Goal: Task Accomplishment & Management: Manage account settings

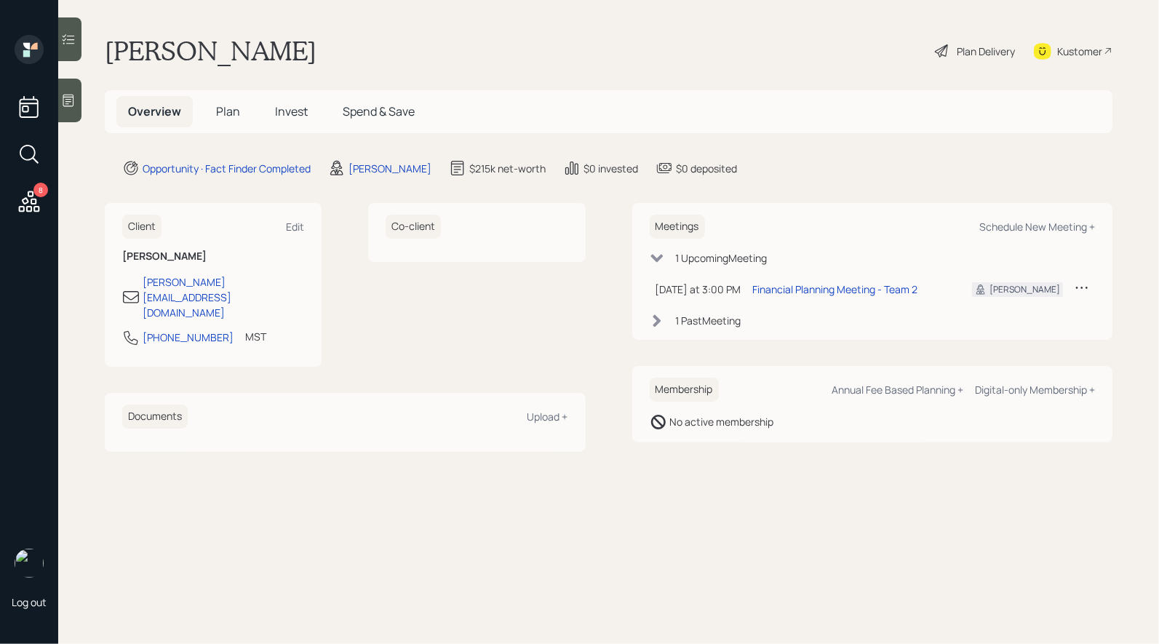
click at [228, 111] on span "Plan" at bounding box center [228, 111] width 24 height 16
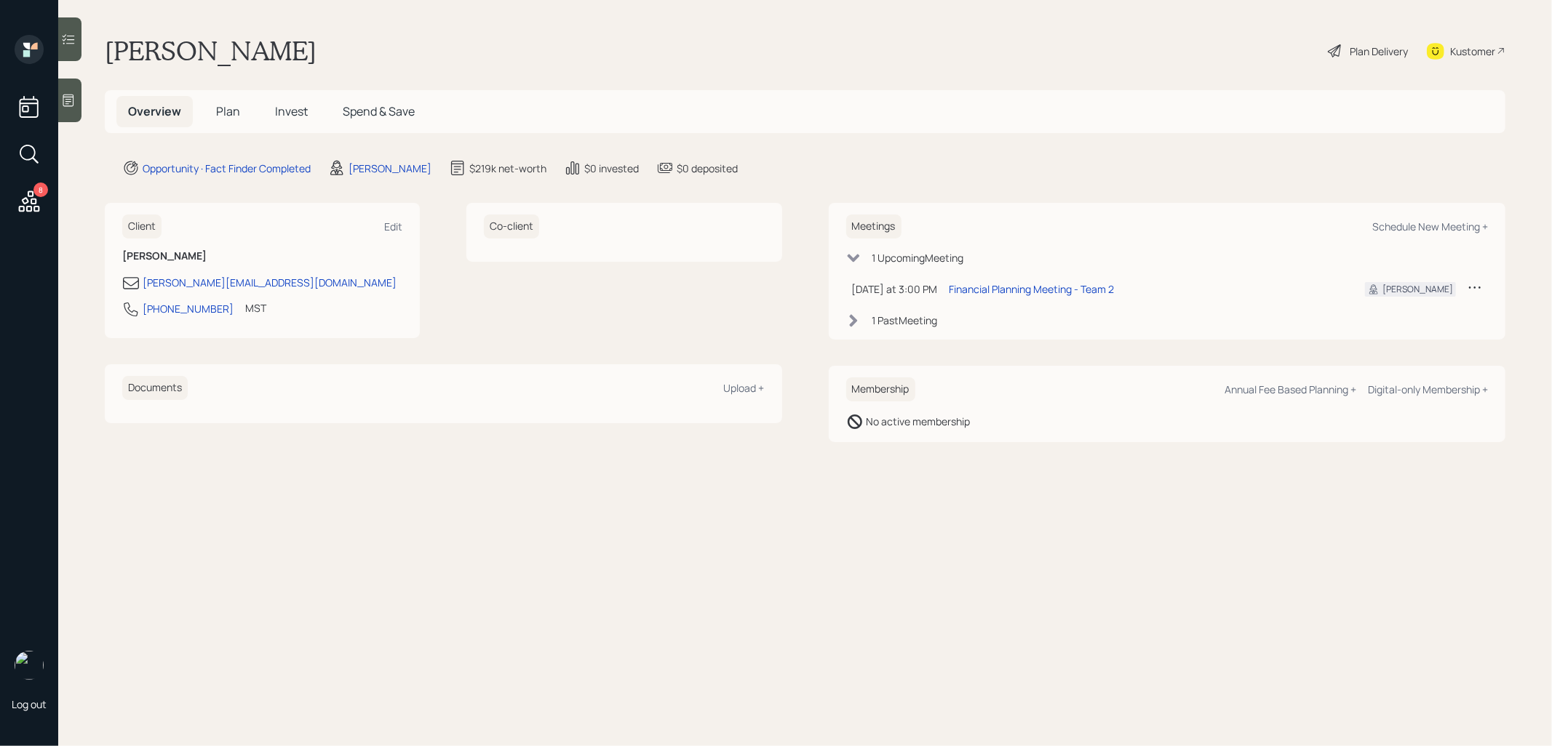
click at [225, 111] on span "Plan" at bounding box center [228, 111] width 24 height 16
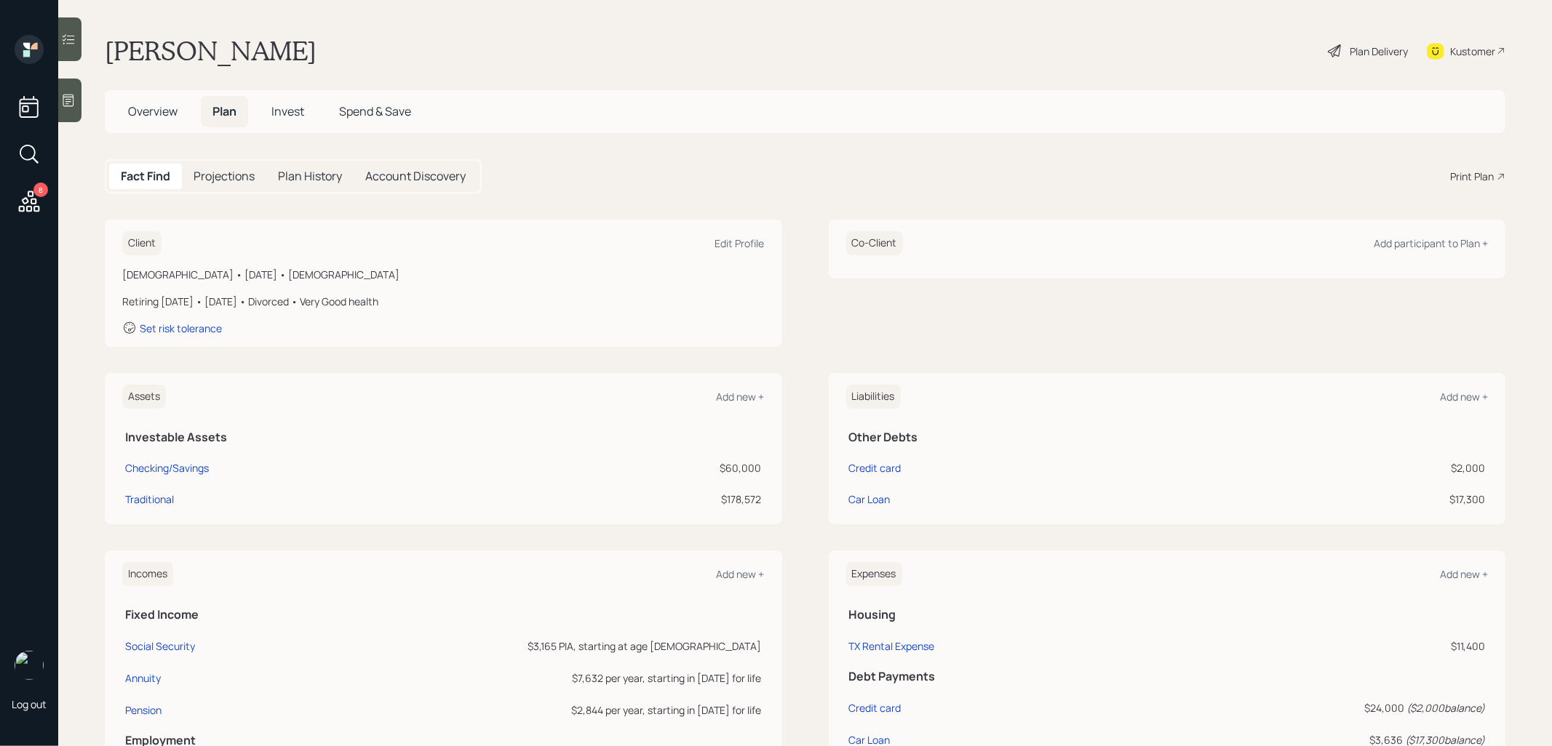
scroll to position [4, 0]
click at [715, 233] on div "Edit Profile" at bounding box center [739, 240] width 49 height 14
select select "4"
select select "very_good"
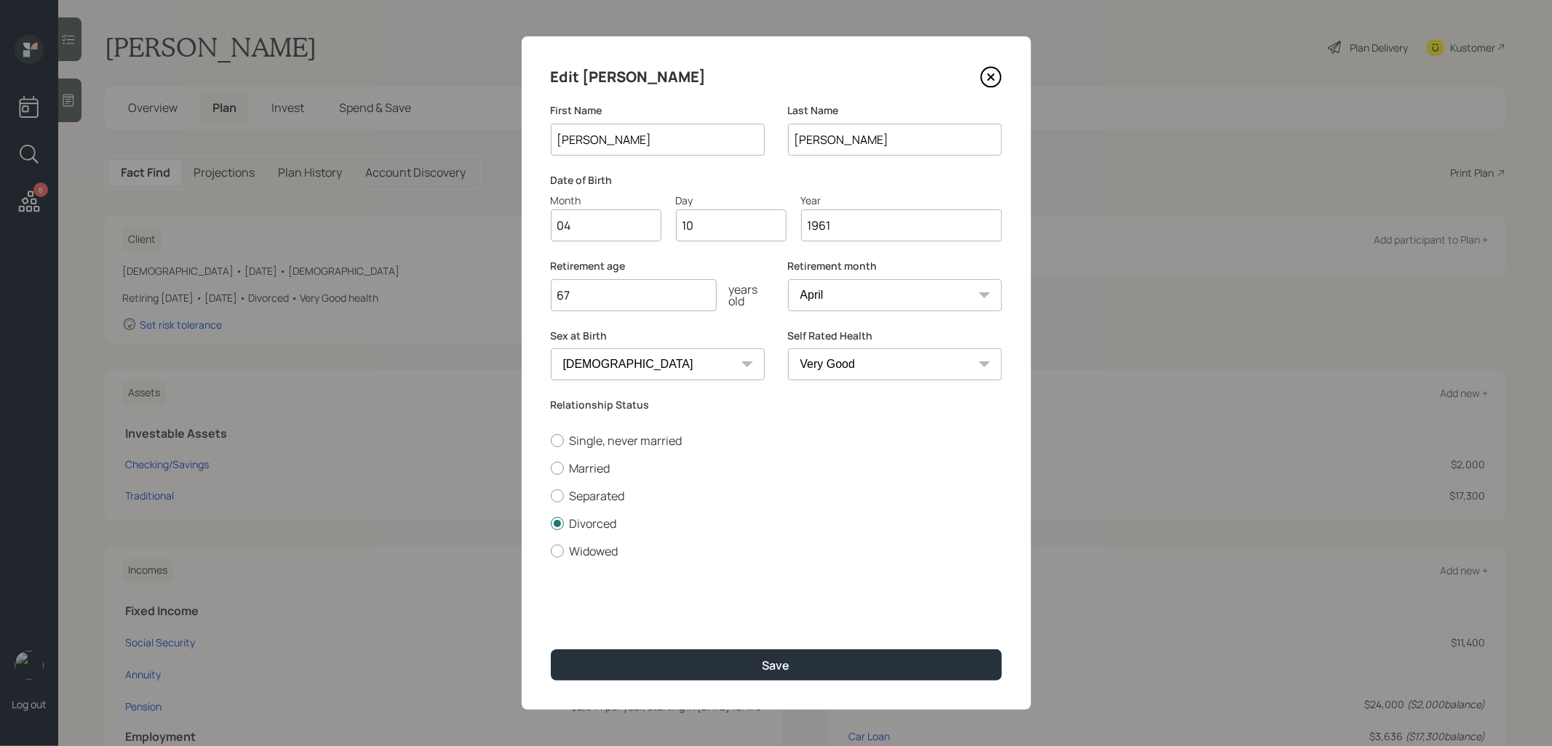
click at [994, 71] on icon at bounding box center [991, 77] width 22 height 22
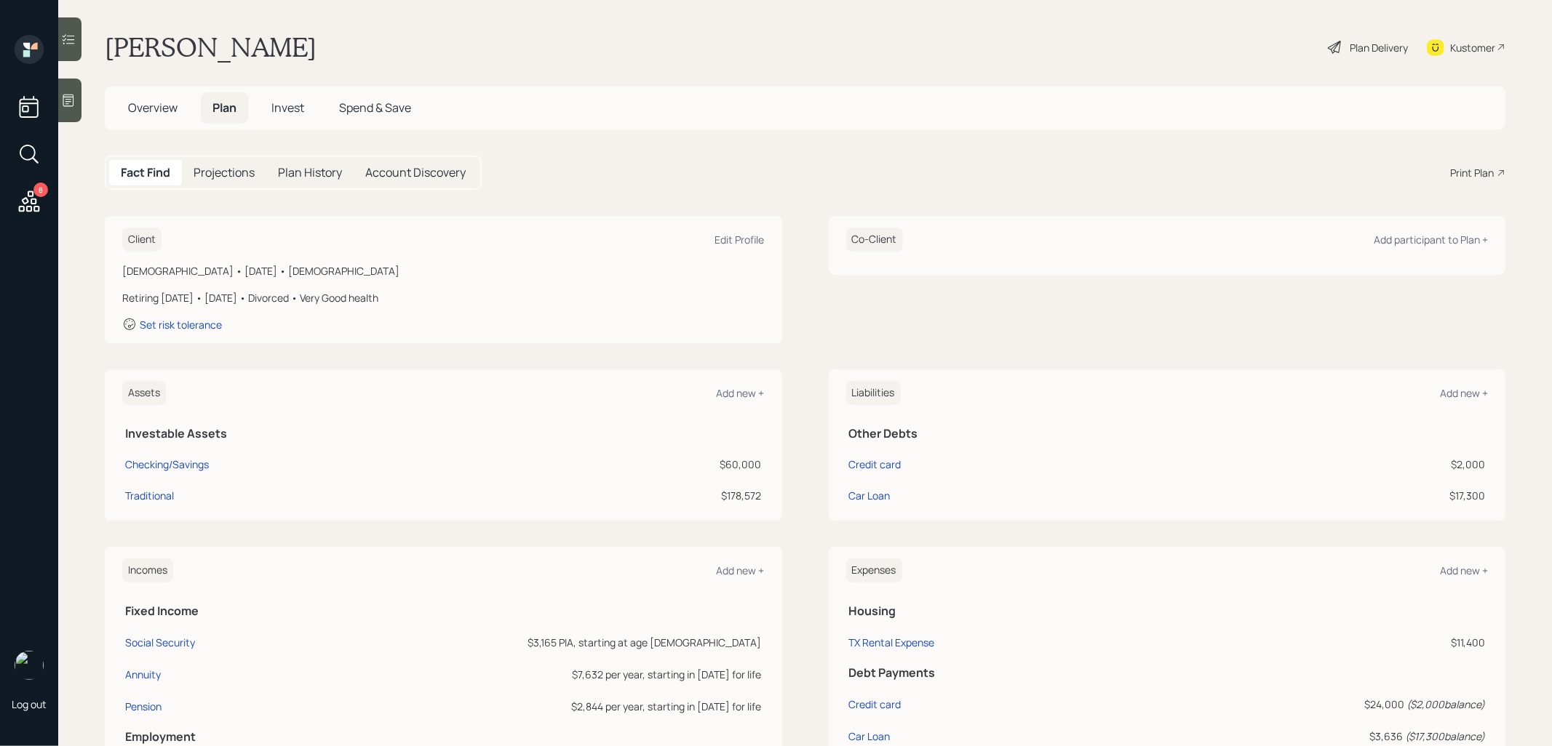
click at [284, 107] on span "Invest" at bounding box center [287, 108] width 33 height 16
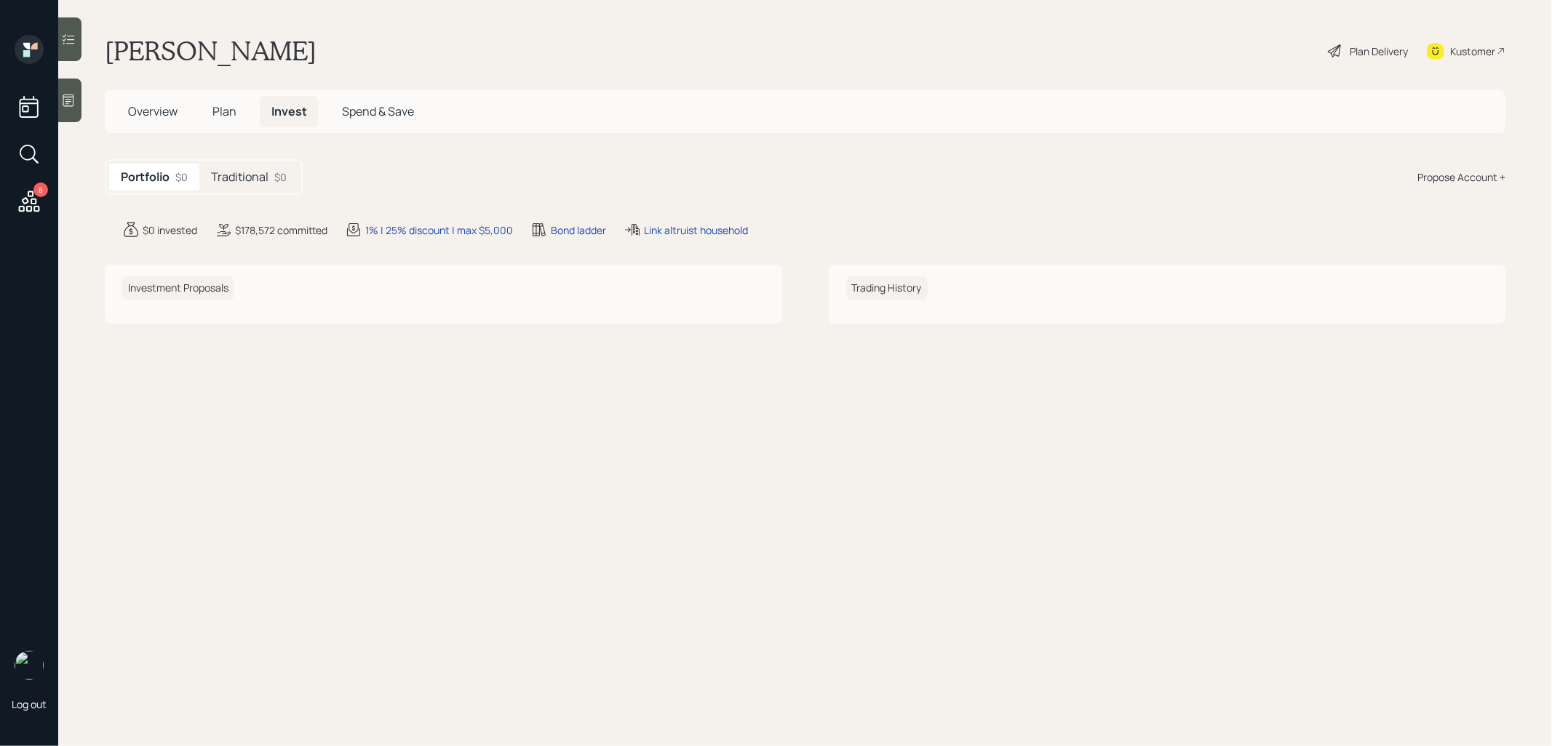
click at [263, 170] on h5 "Traditional" at bounding box center [239, 177] width 57 height 14
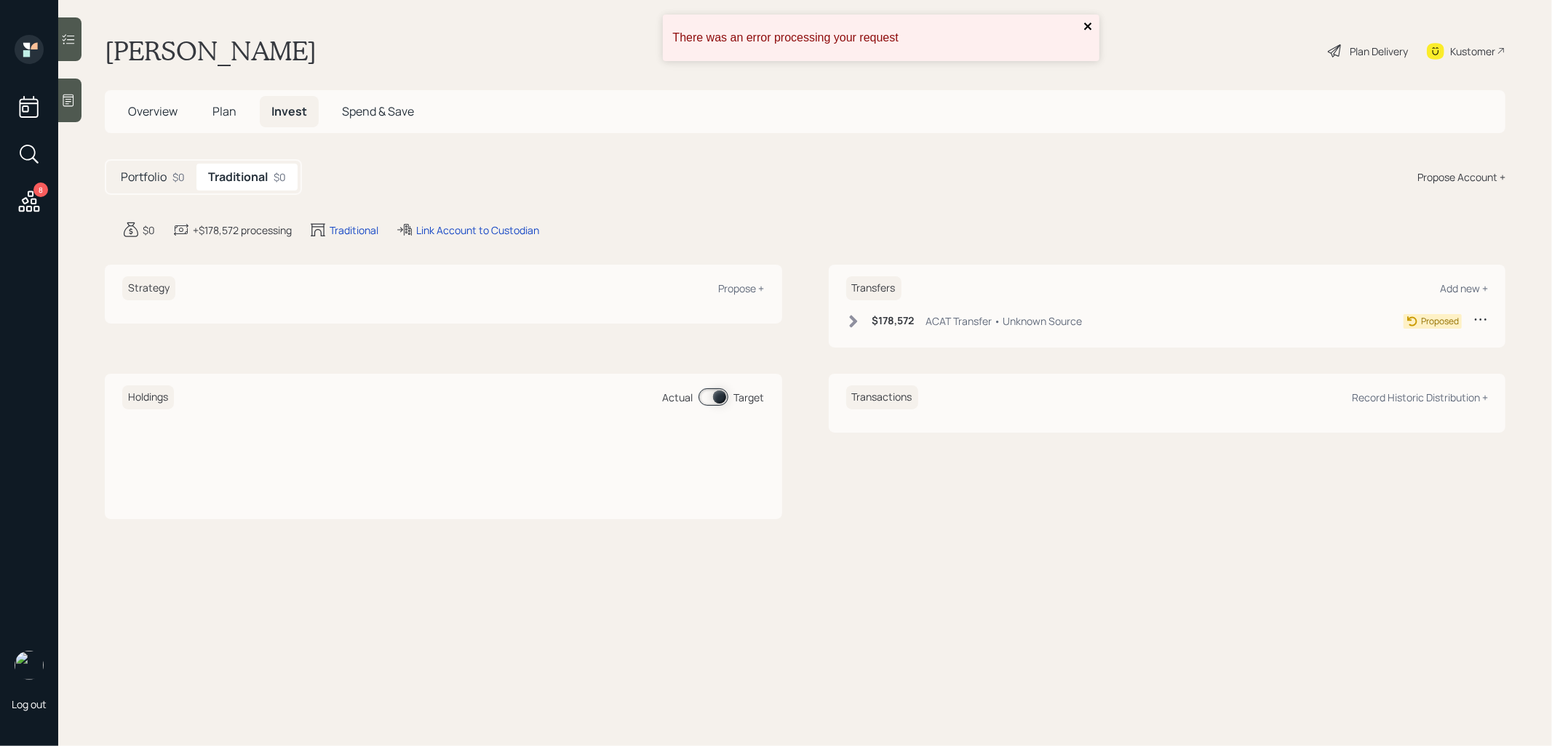
click at [1089, 26] on icon "close" at bounding box center [1088, 26] width 10 height 12
click at [746, 287] on div "Propose +" at bounding box center [742, 288] width 46 height 14
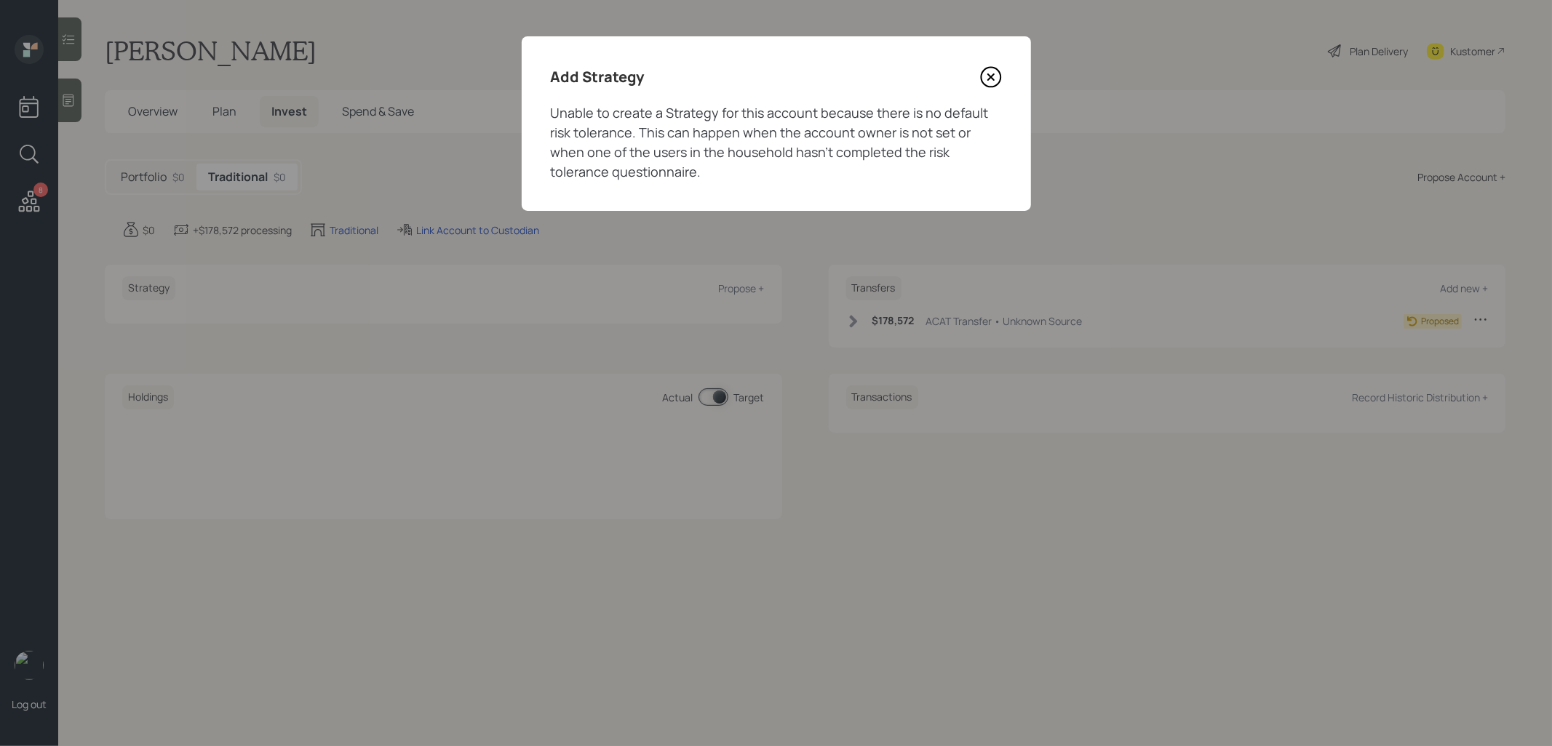
click at [988, 76] on icon at bounding box center [991, 77] width 22 height 22
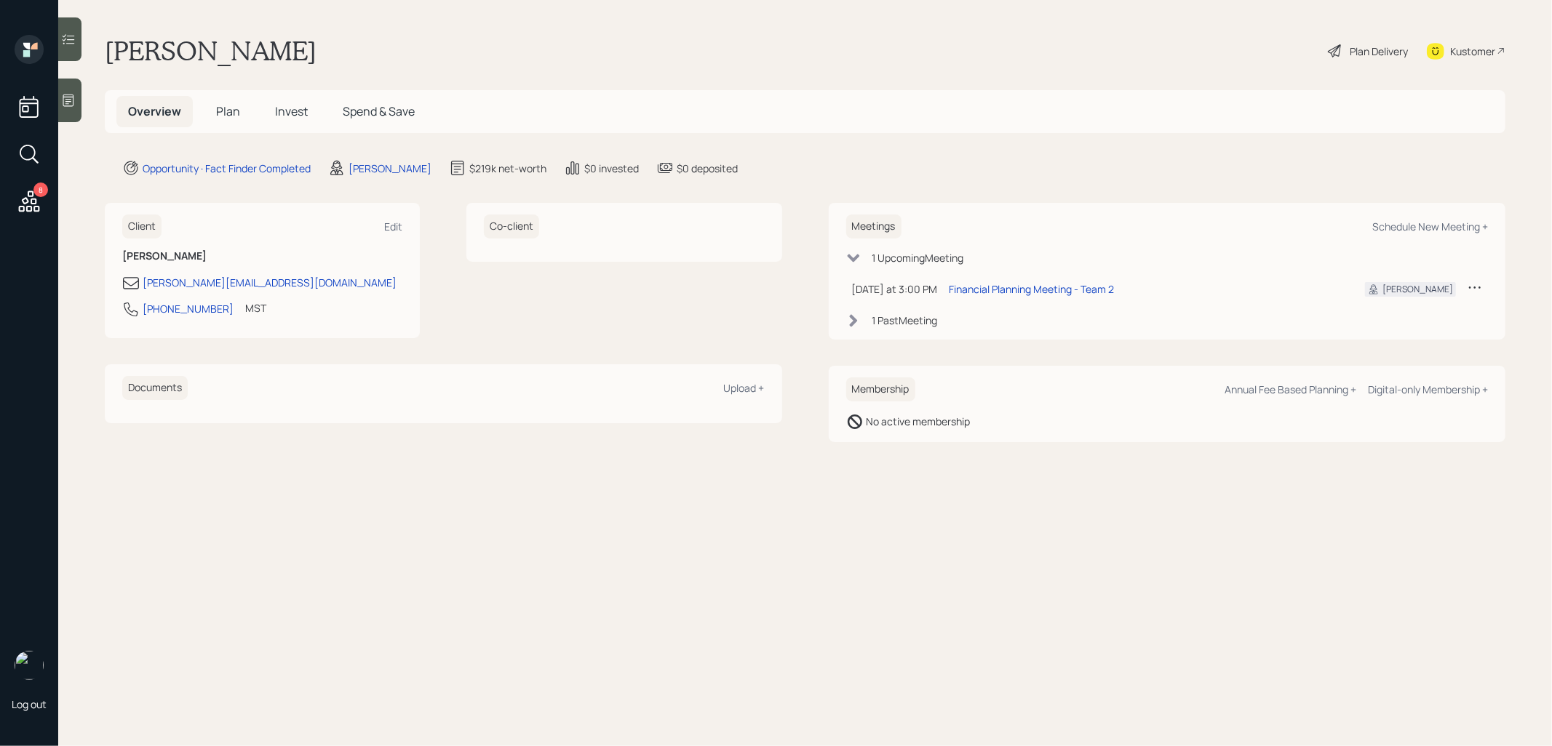
click at [298, 111] on span "Invest" at bounding box center [291, 111] width 33 height 16
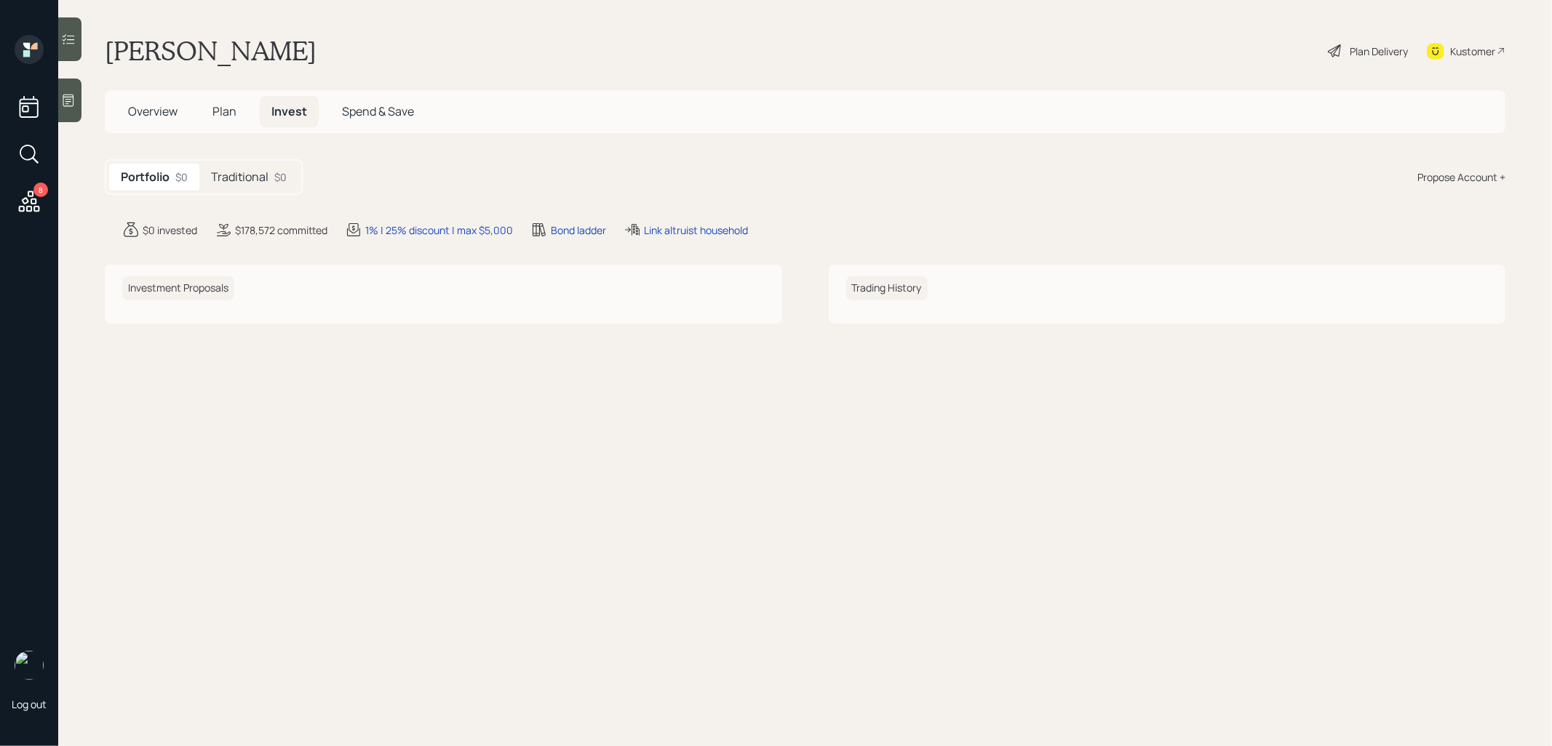
click at [273, 177] on div "Traditional $0" at bounding box center [248, 177] width 99 height 27
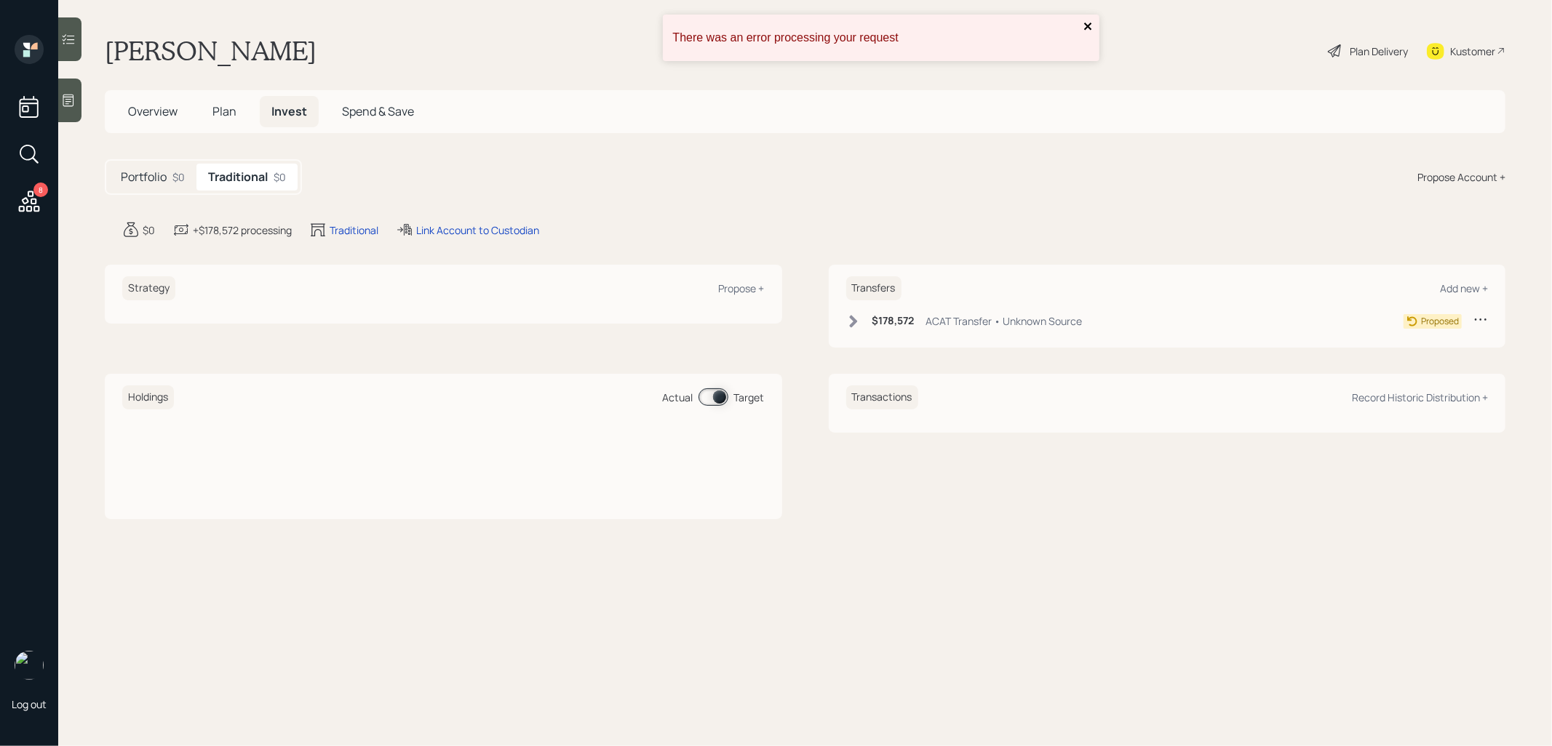
click at [1089, 23] on icon "close" at bounding box center [1088, 26] width 10 height 12
click at [736, 286] on div "Propose +" at bounding box center [742, 288] width 46 height 14
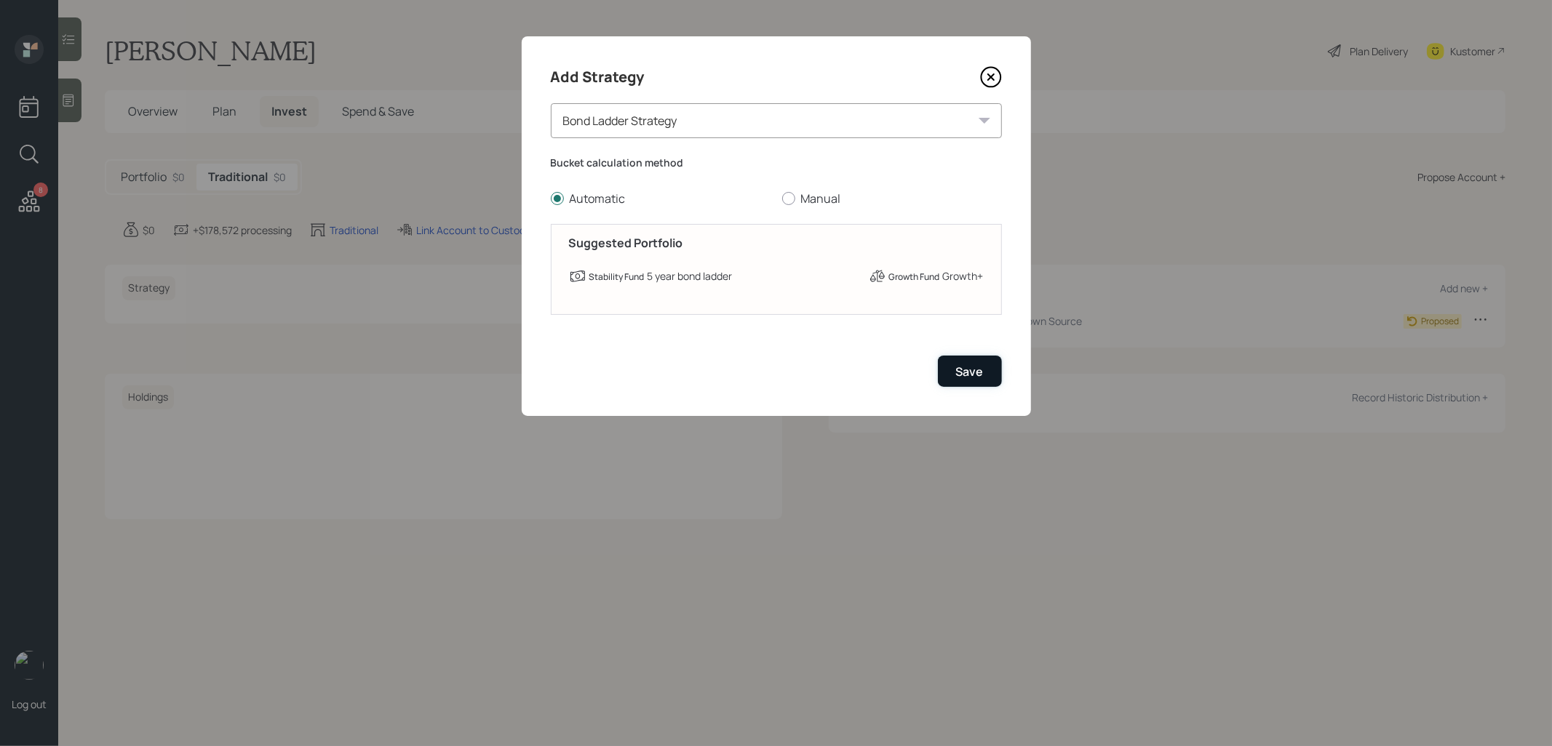
click at [958, 372] on div "Save" at bounding box center [970, 372] width 28 height 16
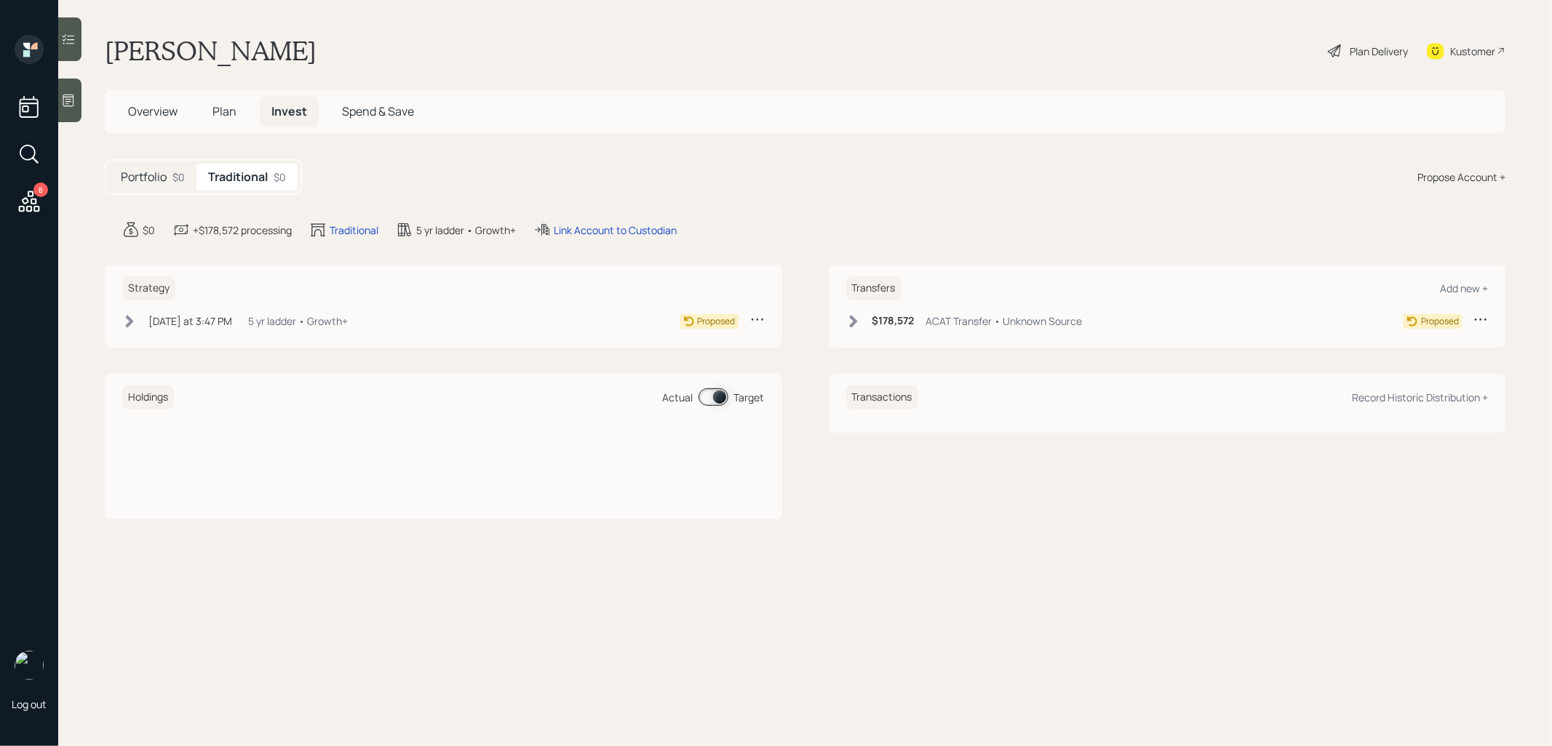
click at [857, 321] on icon at bounding box center [853, 321] width 15 height 15
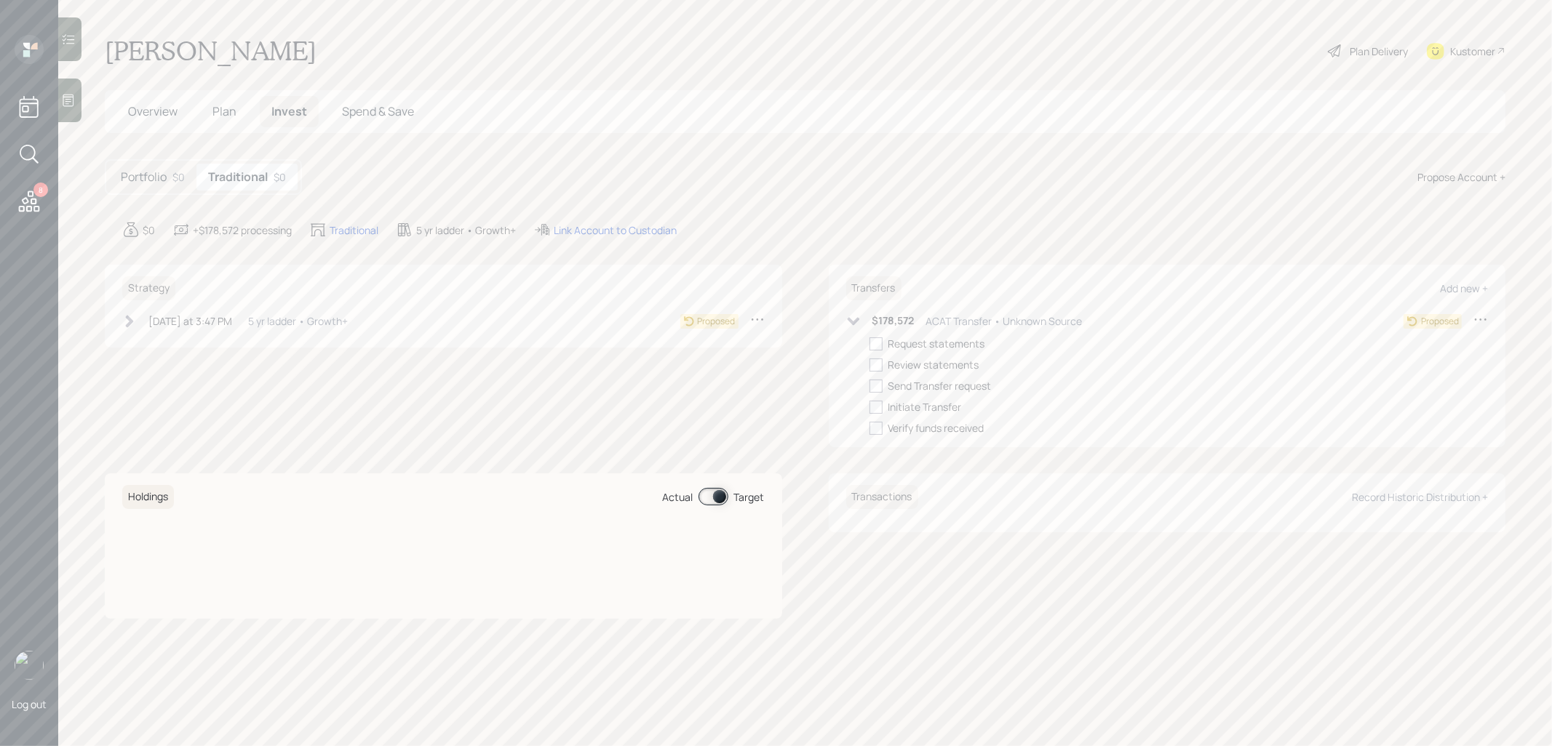
click at [1359, 52] on div "Plan Delivery" at bounding box center [1378, 51] width 58 height 15
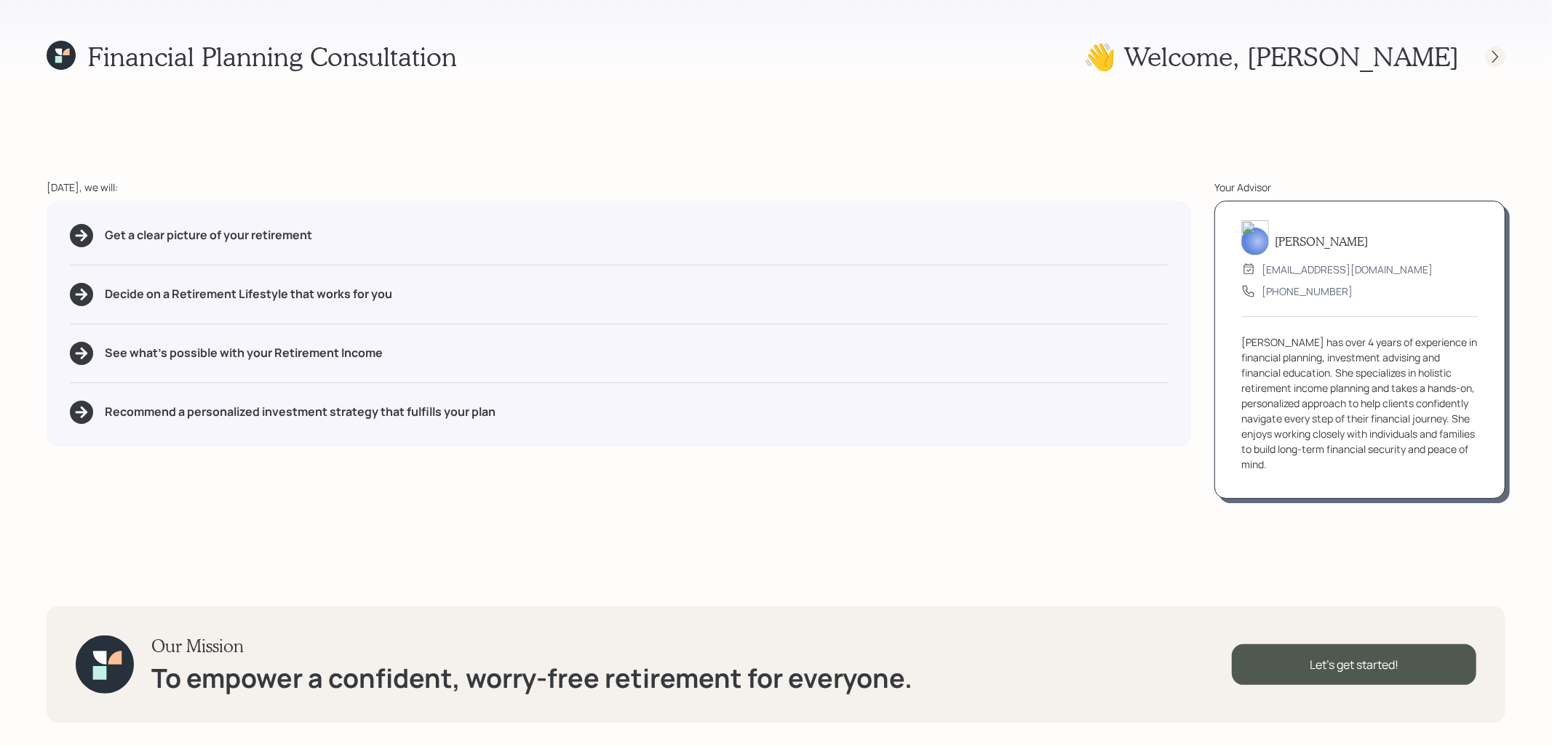
click at [1497, 57] on icon at bounding box center [1495, 56] width 6 height 12
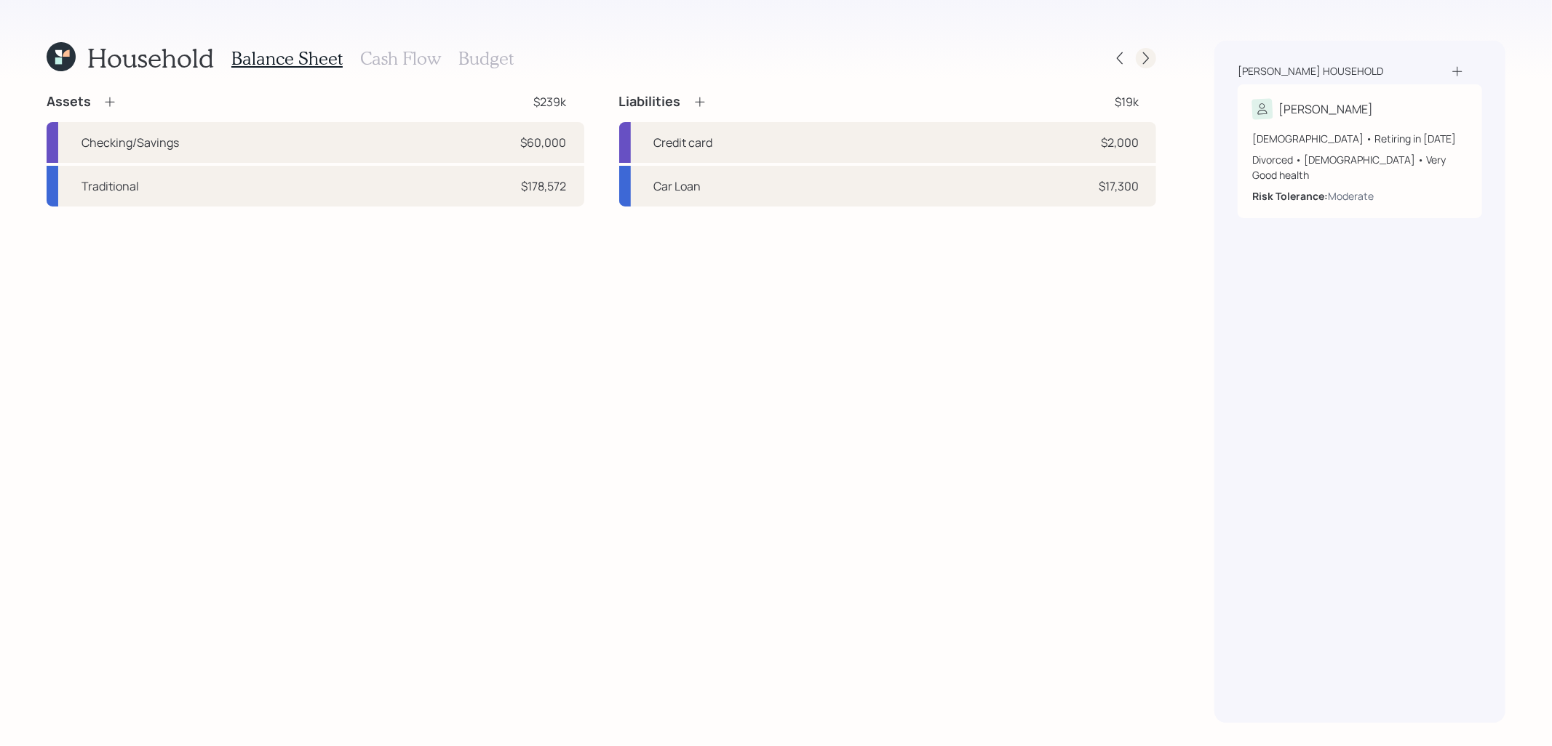
click at [1149, 57] on icon at bounding box center [1145, 58] width 15 height 15
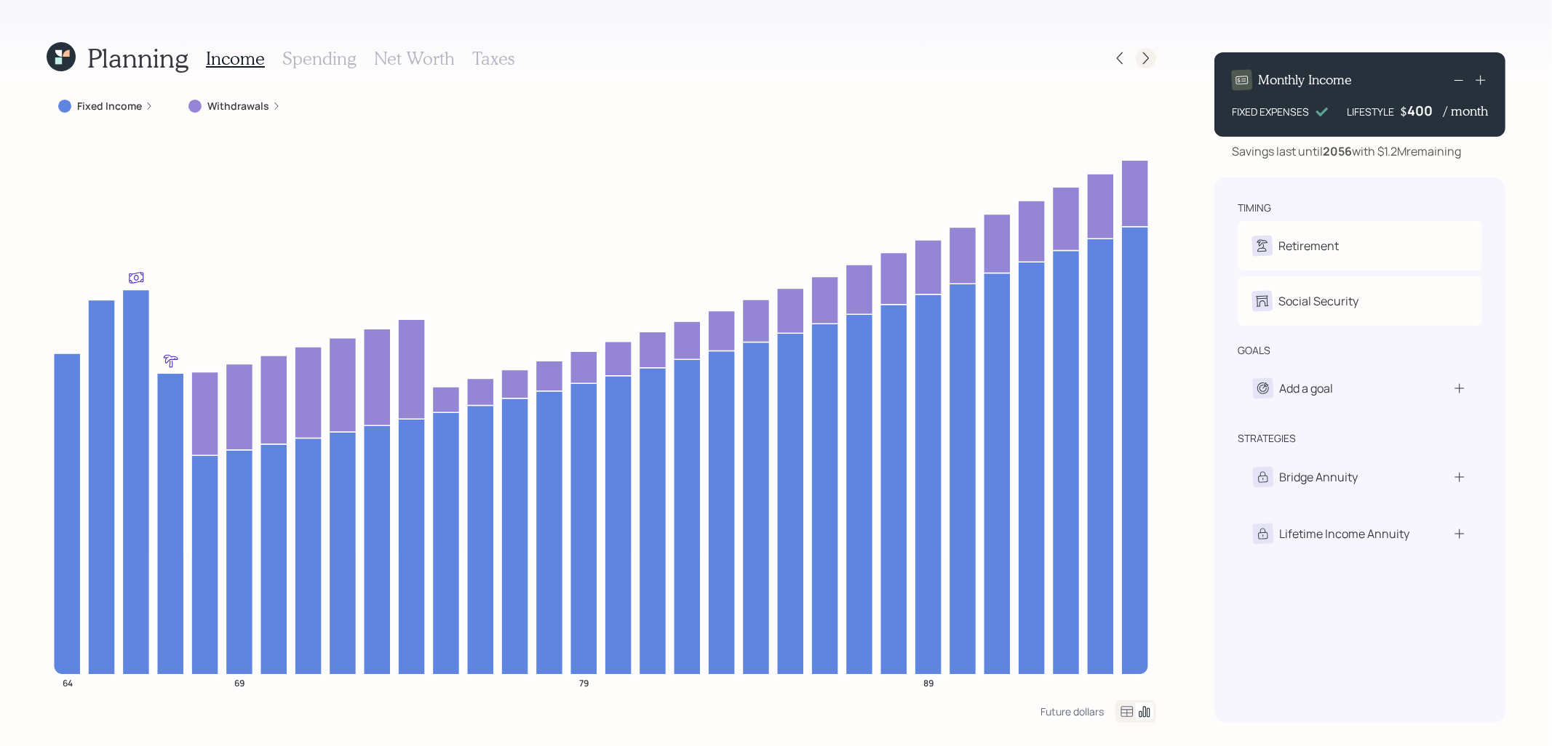
click at [1145, 56] on icon at bounding box center [1145, 58] width 15 height 15
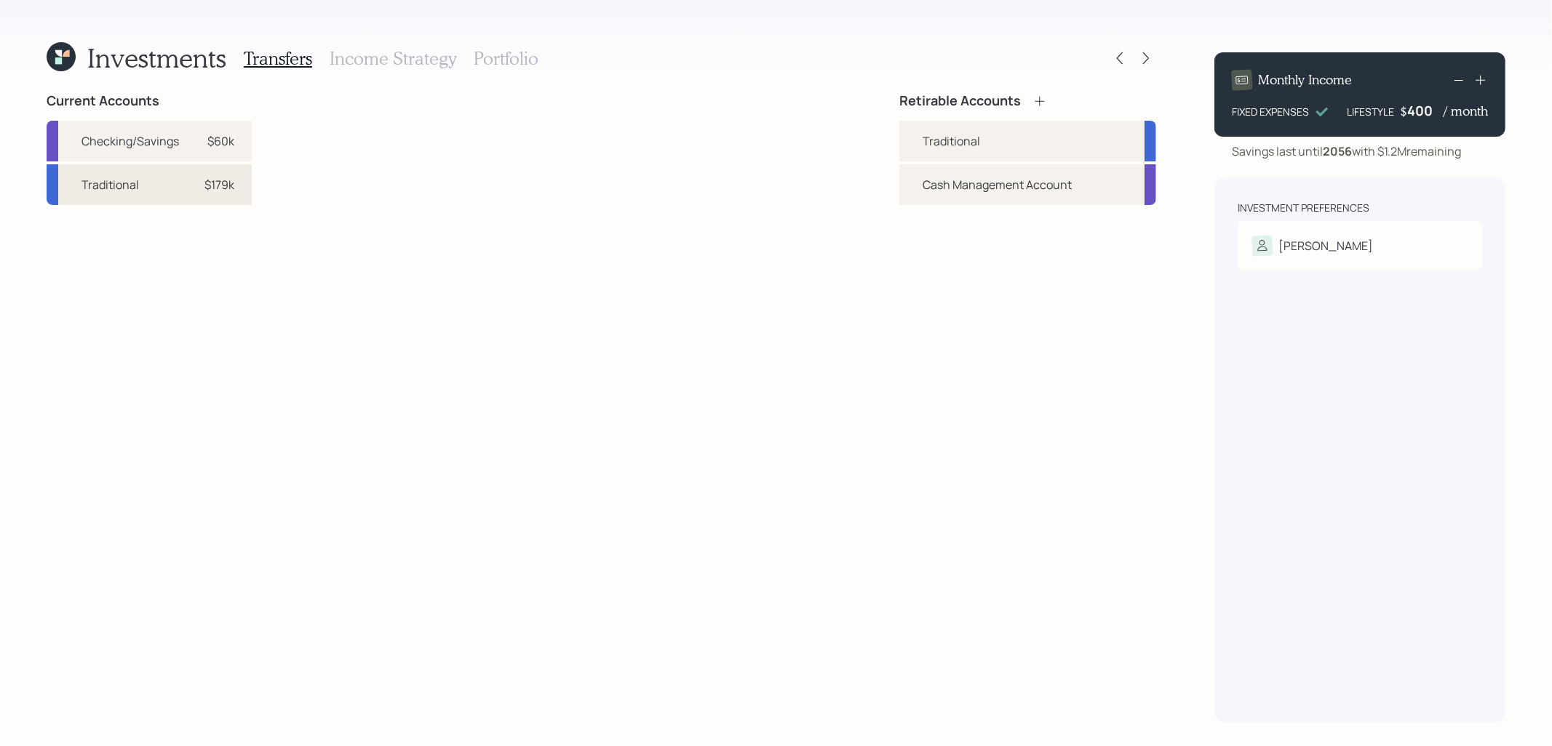
click at [209, 179] on div "$179k" at bounding box center [219, 184] width 30 height 17
click at [916, 138] on div "Traditional" at bounding box center [1027, 141] width 257 height 41
select select "7a52bebe-898f-454c-8c9f-d2dfe6531296"
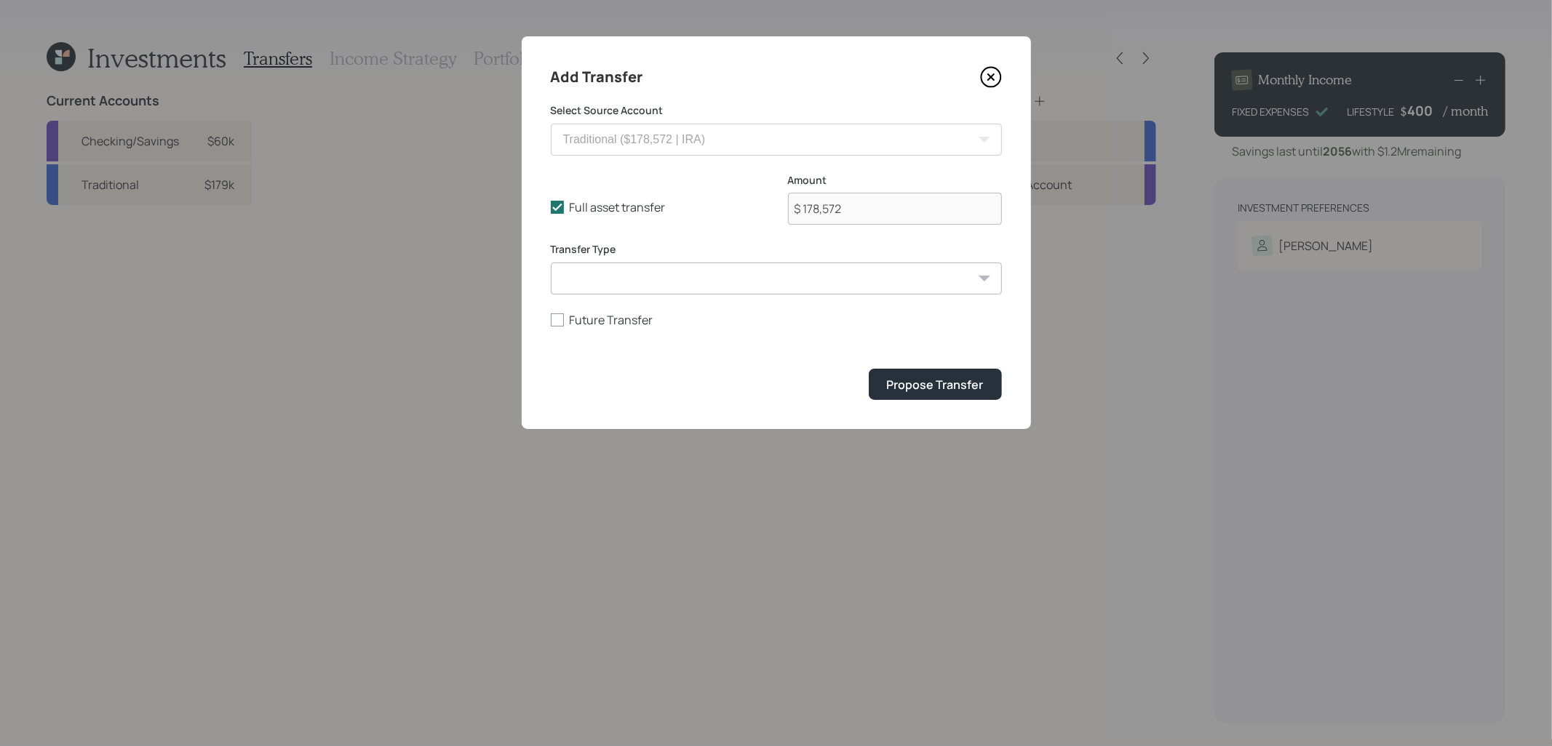
click at [622, 276] on select "ACAT Transfer Non ACAT Transfer Capitalize Rollover Rollover Deposit" at bounding box center [776, 279] width 451 height 32
select select "acat_transfer"
click at [551, 263] on select "ACAT Transfer Non ACAT Transfer Capitalize Rollover Rollover Deposit" at bounding box center [776, 279] width 451 height 32
click at [988, 386] on button "Propose Transfer" at bounding box center [934, 384] width 133 height 31
